Goal: Information Seeking & Learning: Learn about a topic

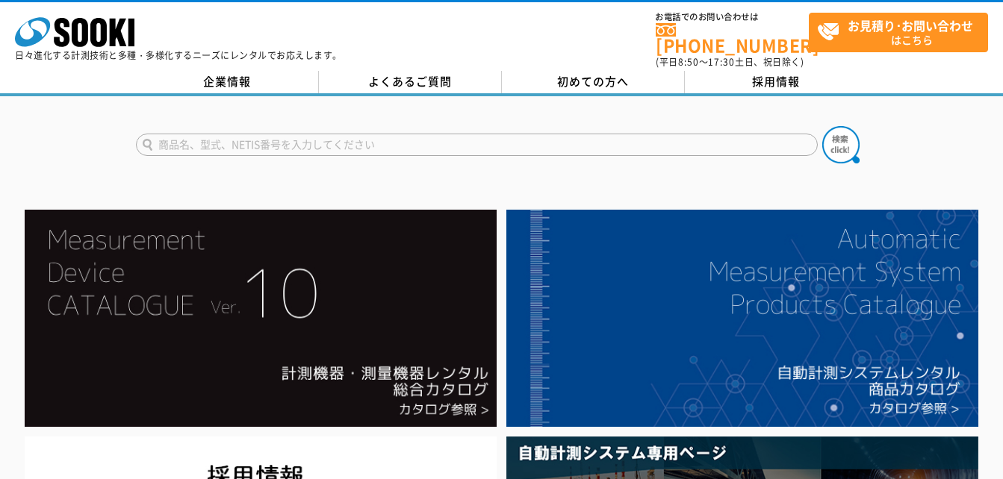
click at [397, 136] on input "text" at bounding box center [477, 145] width 682 height 22
type input "サーモグラフィ"
click at [819, 137] on form "サーモグラフィ" at bounding box center [502, 147] width 732 height 42
click at [847, 146] on img at bounding box center [840, 144] width 37 height 37
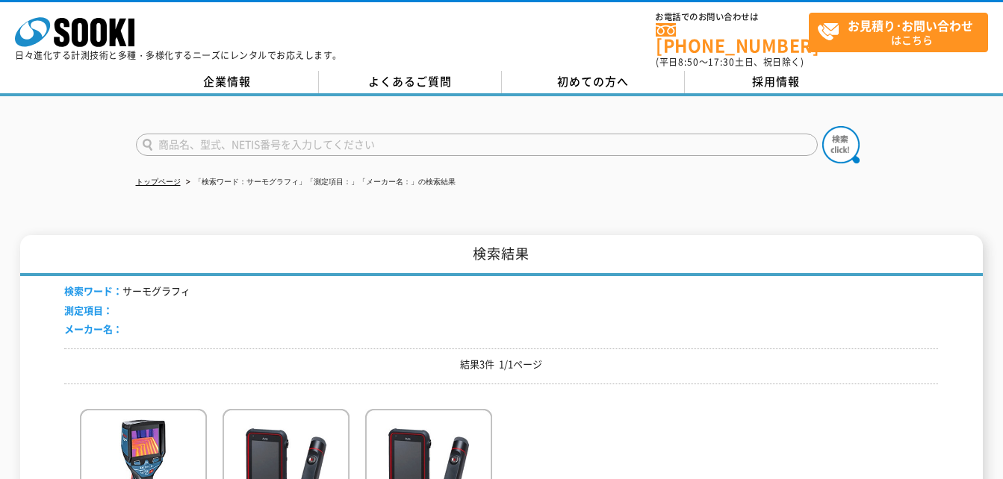
scroll to position [224, 0]
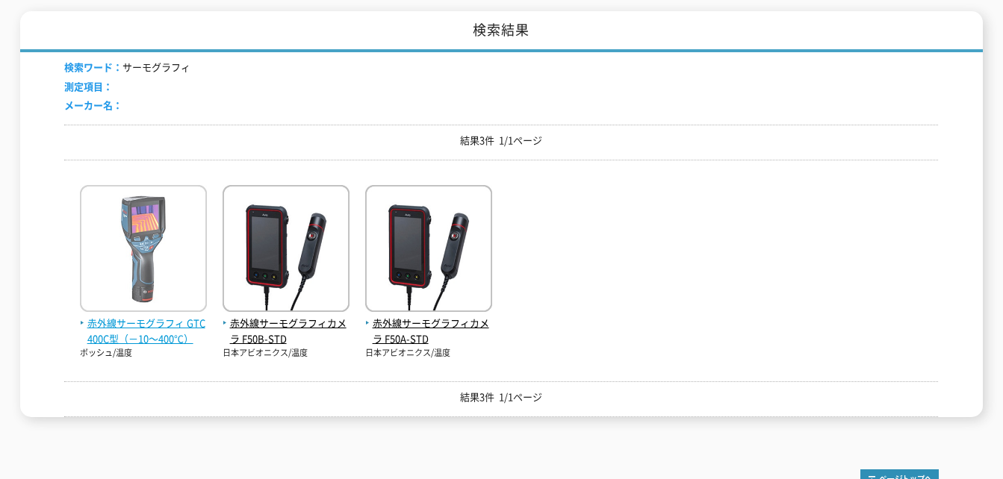
click at [169, 294] on img at bounding box center [143, 250] width 127 height 131
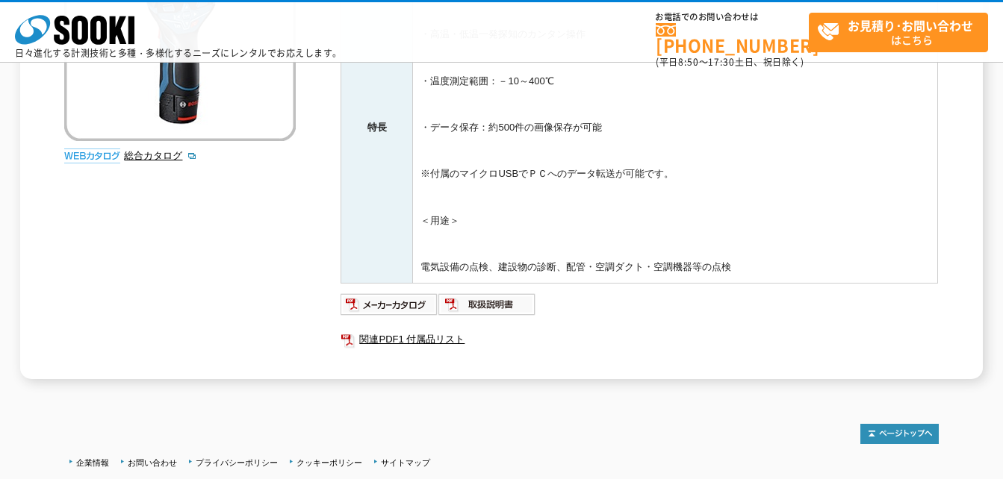
scroll to position [75, 0]
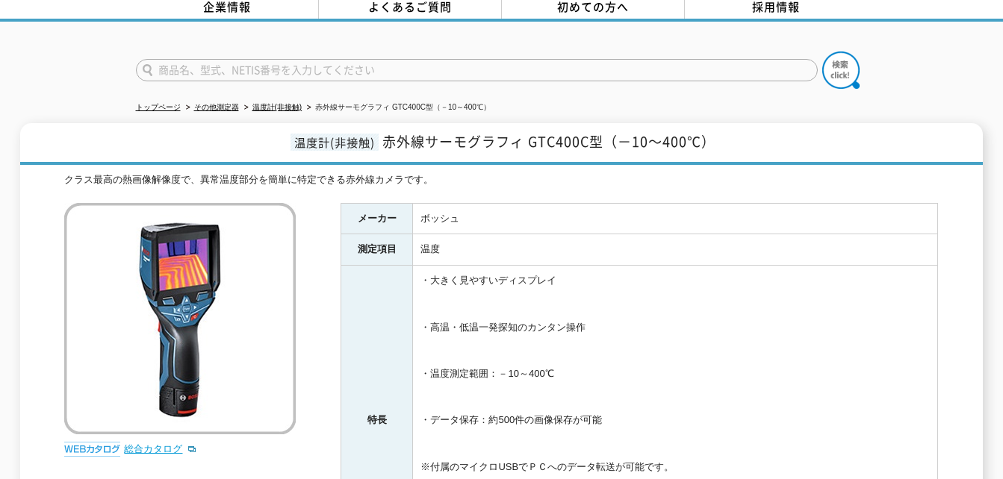
click at [152, 444] on link "総合カタログ" at bounding box center [160, 449] width 73 height 11
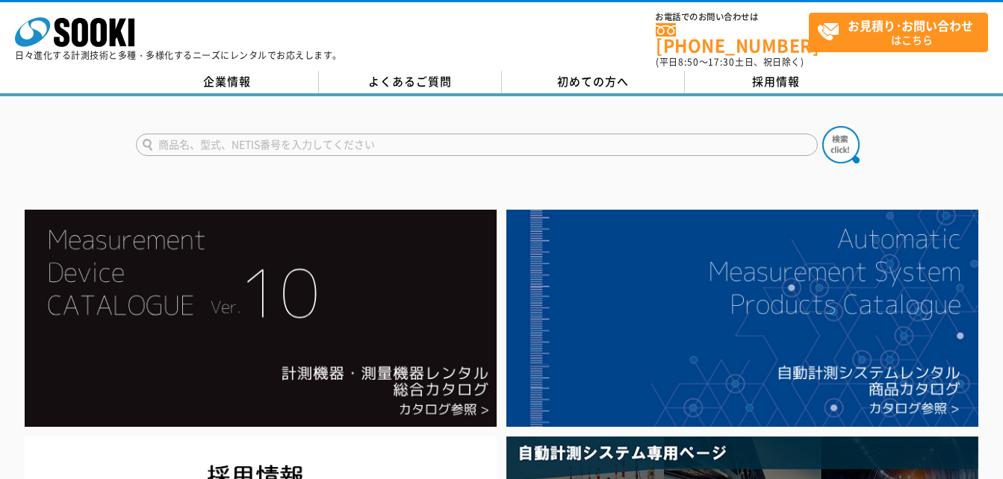
click at [347, 140] on input "text" at bounding box center [477, 145] width 682 height 22
type input "サーモグラフィ"
click at [826, 134] on img at bounding box center [840, 144] width 37 height 37
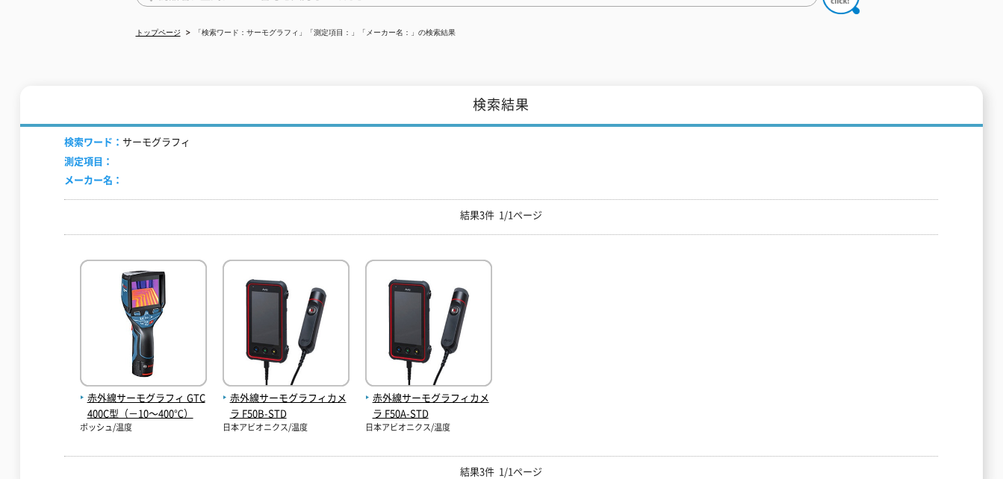
scroll to position [299, 0]
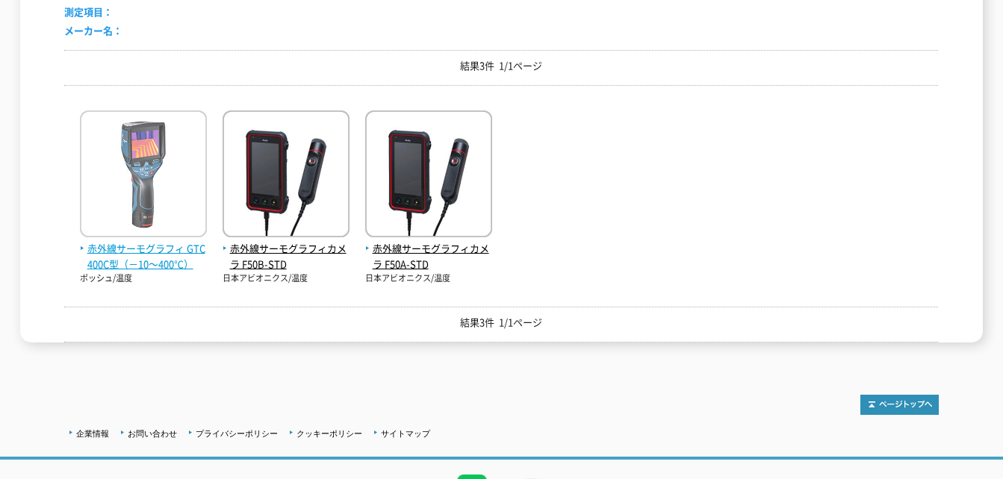
click at [131, 202] on img at bounding box center [143, 176] width 127 height 131
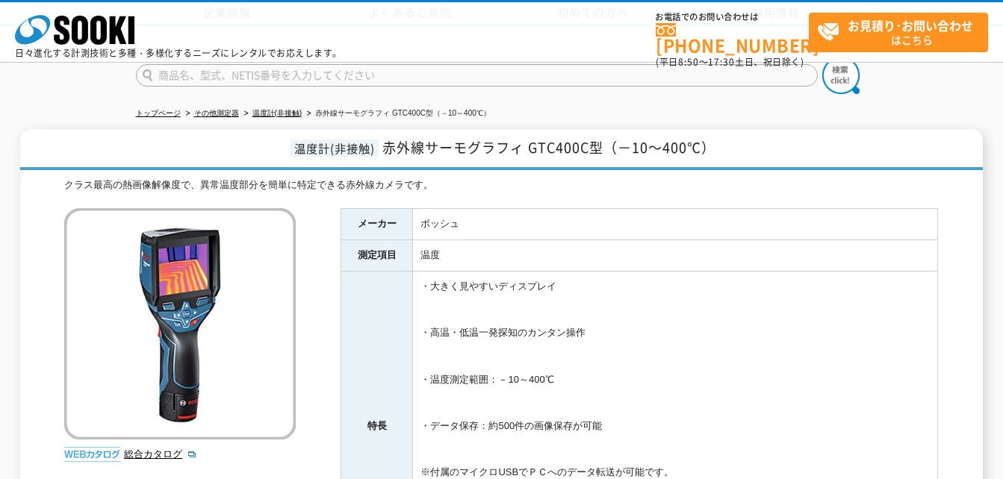
scroll to position [149, 0]
